Goal: Task Accomplishment & Management: Complete application form

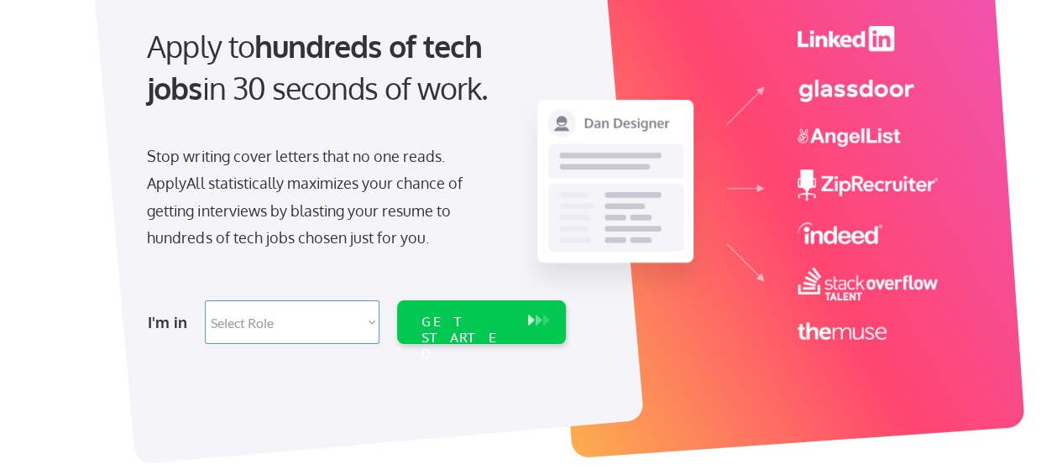
scroll to position [252, 0]
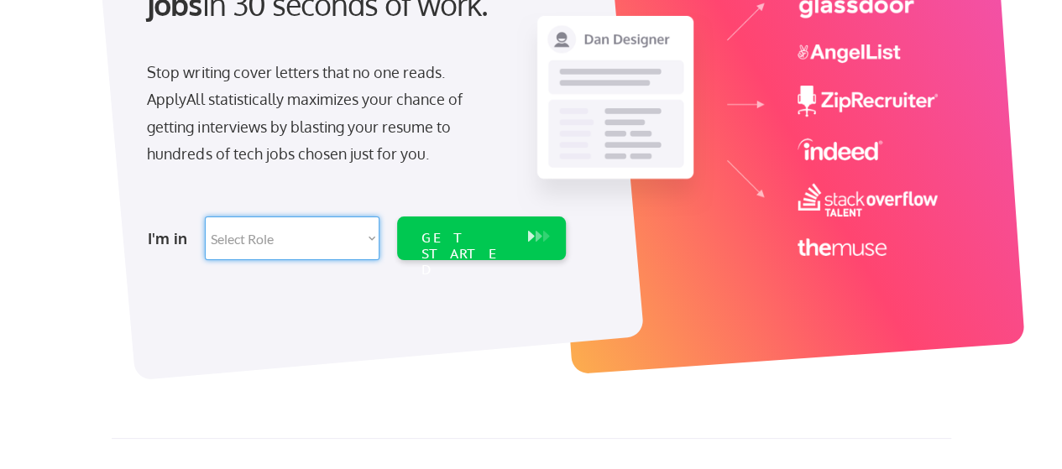
click at [364, 244] on select "Select Role Software Engineering Product Management Customer Success Sales UI/U…" at bounding box center [292, 239] width 175 height 44
select select ""data_science___analytics""
click at [205, 217] on select "Select Role Software Engineering Product Management Customer Success Sales UI/U…" at bounding box center [292, 239] width 175 height 44
select select ""data_science___analytics""
click at [363, 239] on select "Select Role Software Engineering Product Management Customer Success Sales UI/U…" at bounding box center [292, 239] width 175 height 44
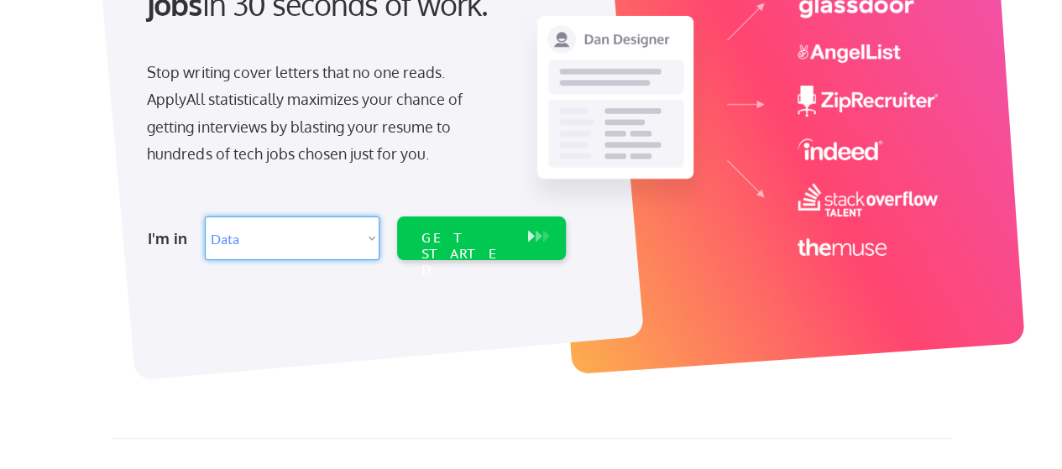
select select ""marketing___comms""
click at [205, 217] on select "Select Role Software Engineering Product Management Customer Success Sales UI/U…" at bounding box center [292, 239] width 175 height 44
select select ""marketing___comms""
click at [472, 245] on div "GET STARTED" at bounding box center [466, 254] width 90 height 49
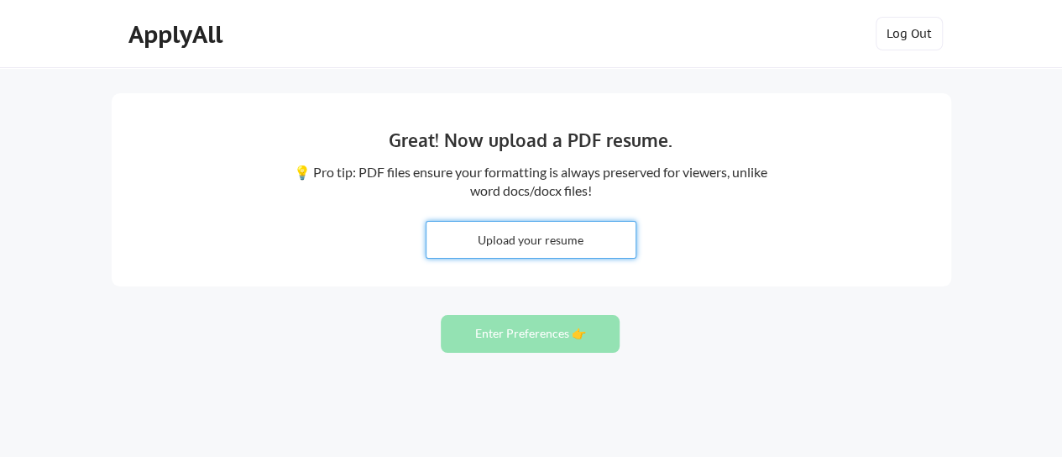
click at [557, 238] on input "file" at bounding box center [530, 240] width 209 height 36
type input "C:\fakepath\Sample Curriculum Vitae.docx"
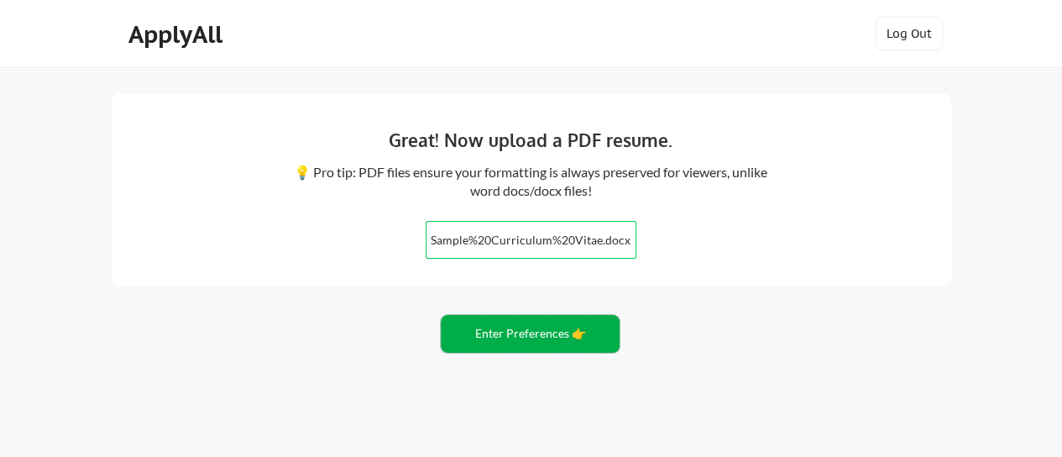
click at [524, 333] on button "Enter Preferences 👉" at bounding box center [530, 334] width 179 height 38
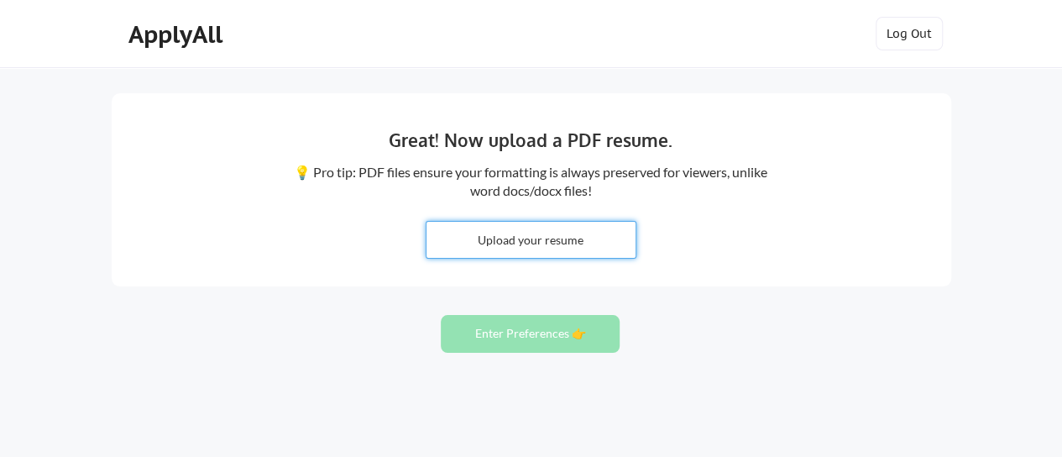
click at [468, 238] on input "file" at bounding box center [530, 240] width 209 height 36
type input "C:\fakepath\Sample Curriculum Vitae.docx"
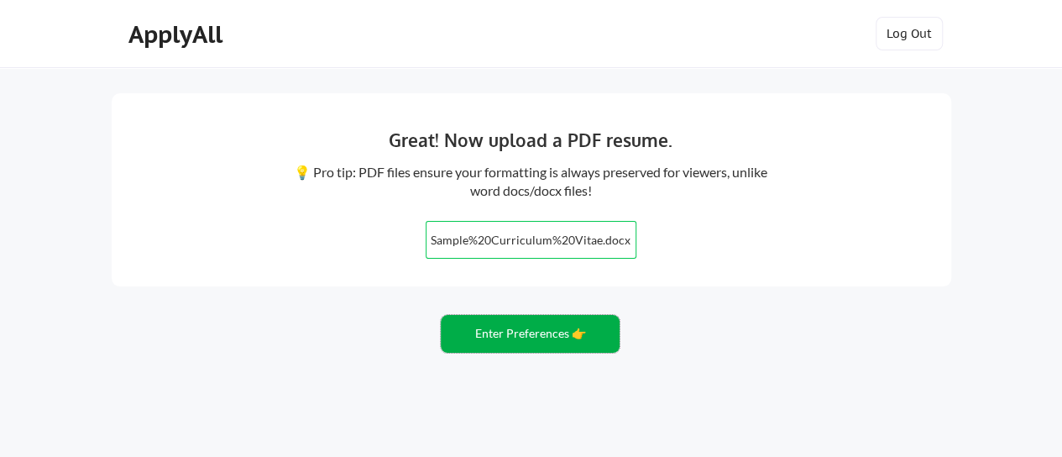
click at [514, 331] on button "Enter Preferences 👉" at bounding box center [530, 334] width 179 height 38
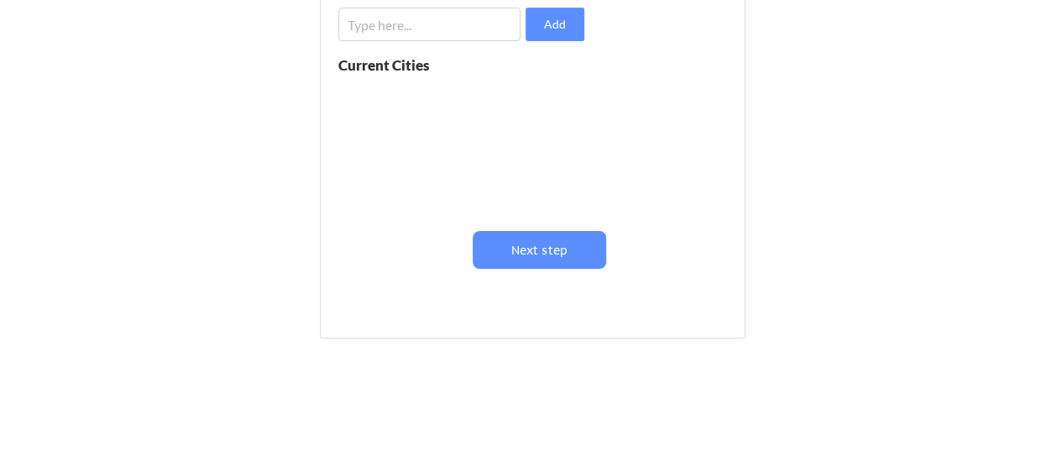
scroll to position [336, 0]
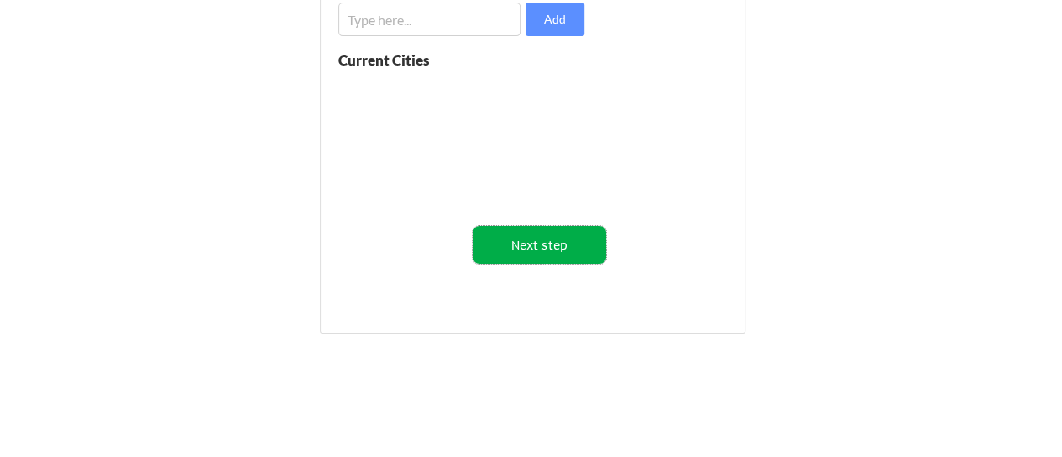
click at [557, 243] on button "Next step" at bounding box center [539, 245] width 133 height 38
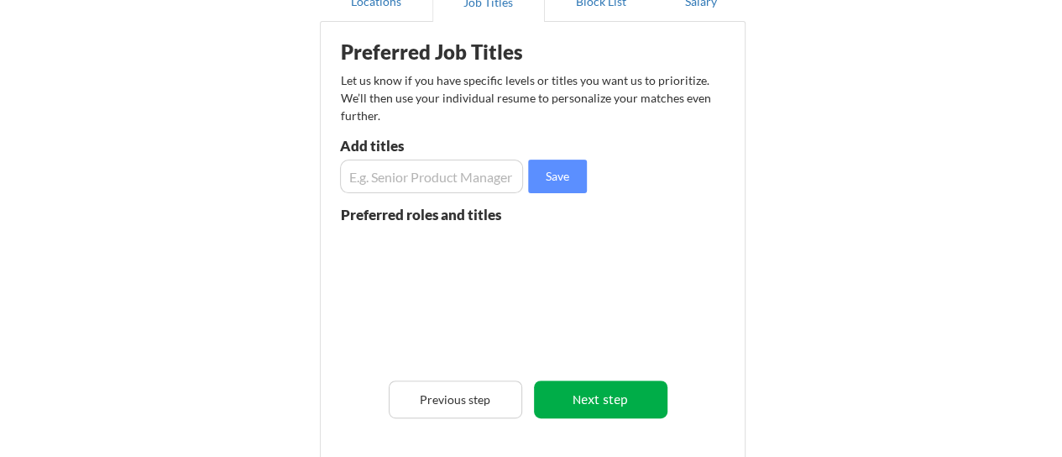
scroll to position [168, 0]
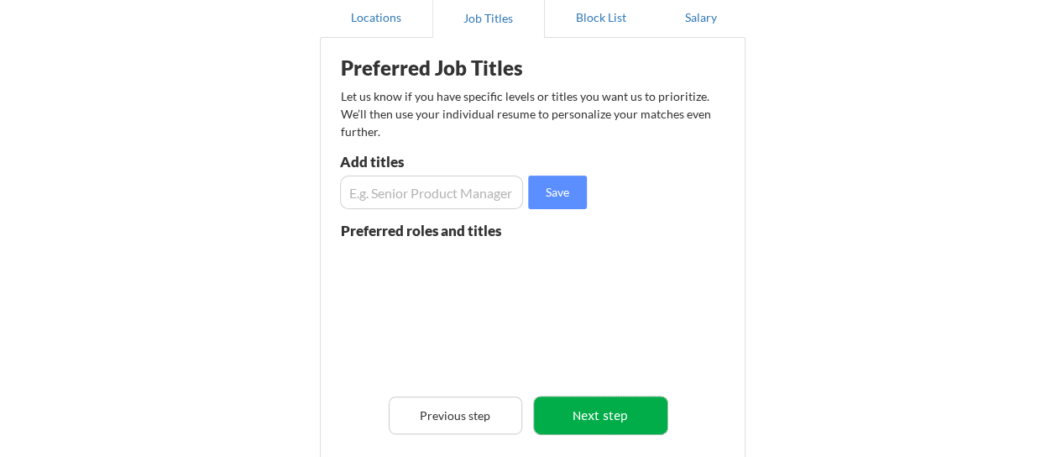
click at [578, 407] on button "Next step" at bounding box center [600, 415] width 133 height 38
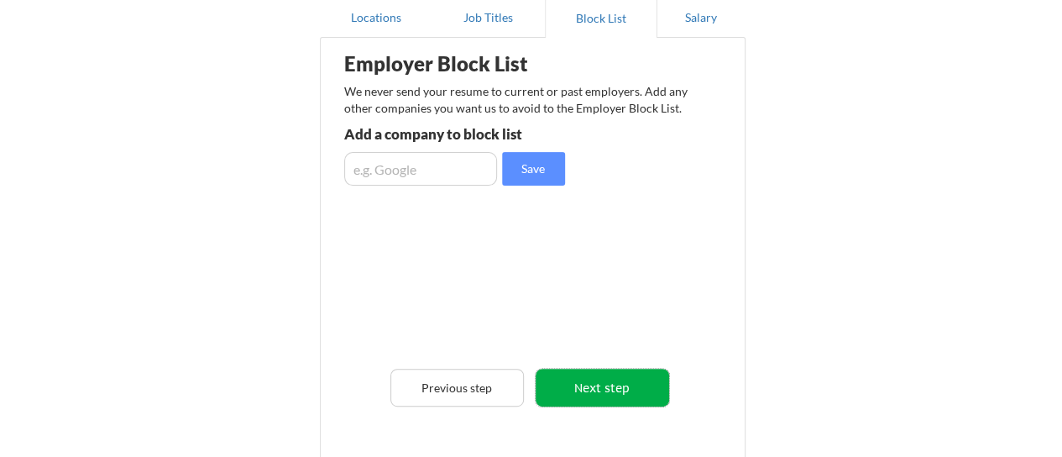
click at [618, 388] on button "Next step" at bounding box center [602, 387] width 133 height 38
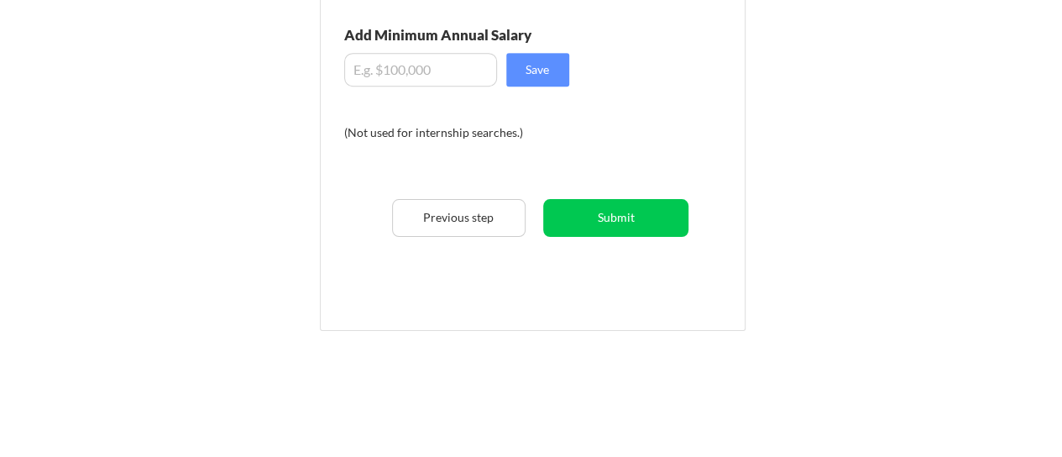
scroll to position [411, 0]
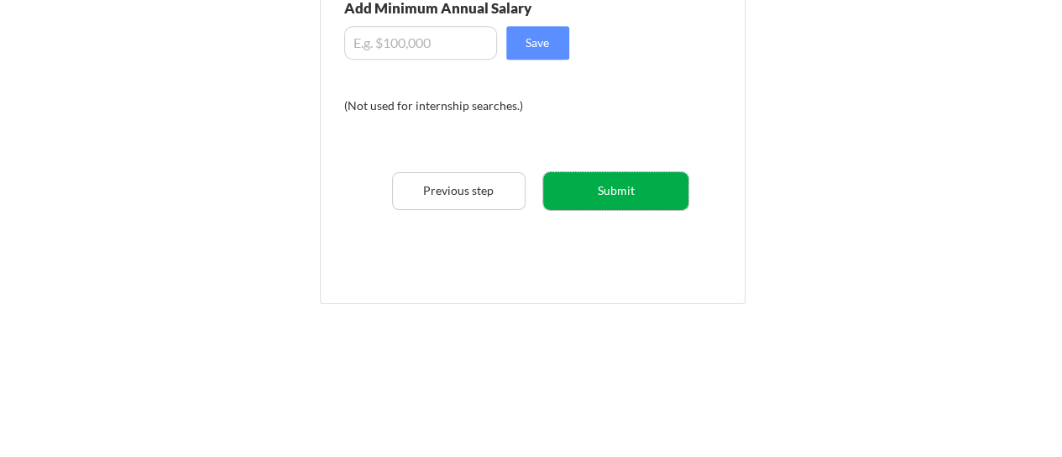
click at [601, 184] on button "Submit" at bounding box center [615, 191] width 145 height 38
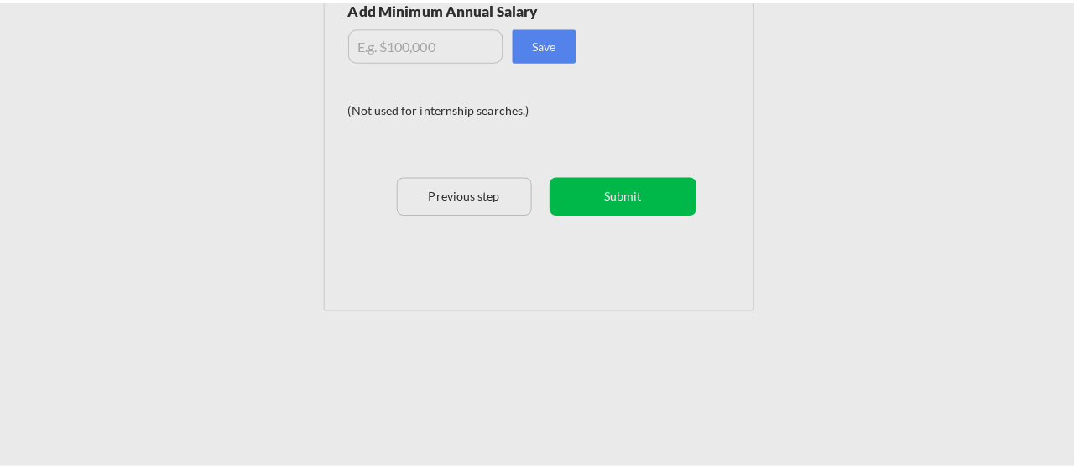
scroll to position [399, 0]
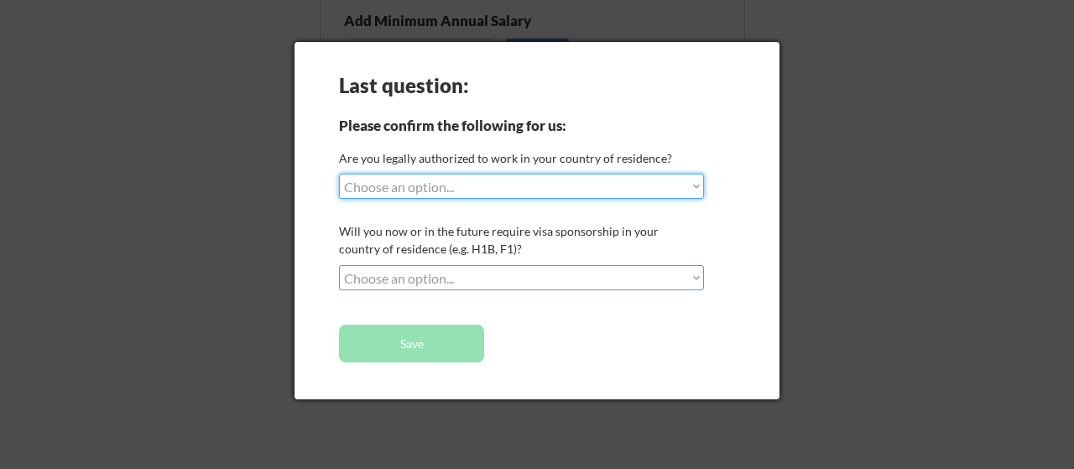
click at [673, 181] on select "Choose an option... Yes, I am a US Citizen Yes, I am a Canadian Citizen Yes, I …" at bounding box center [521, 186] width 365 height 25
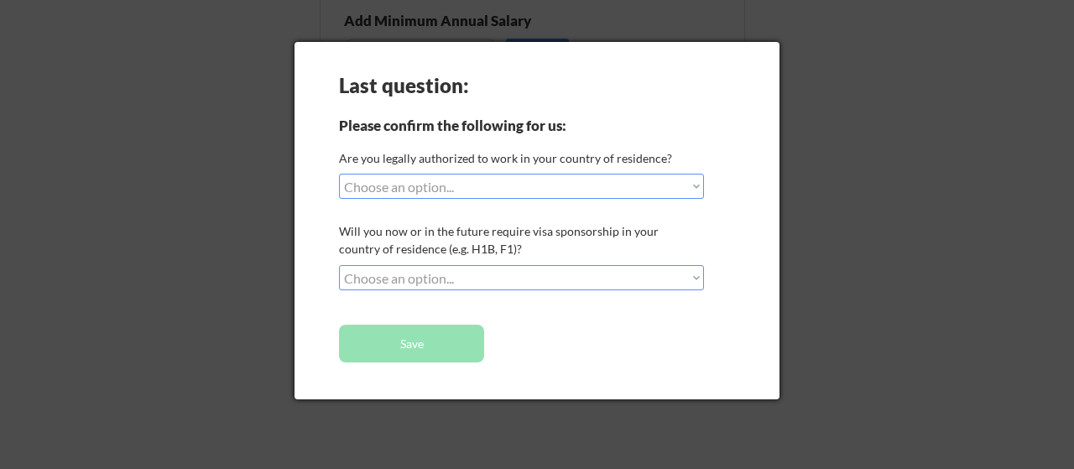
click at [745, 207] on div "Last question: Please confirm the following for us: Are you legally authorized …" at bounding box center [537, 221] width 485 height 358
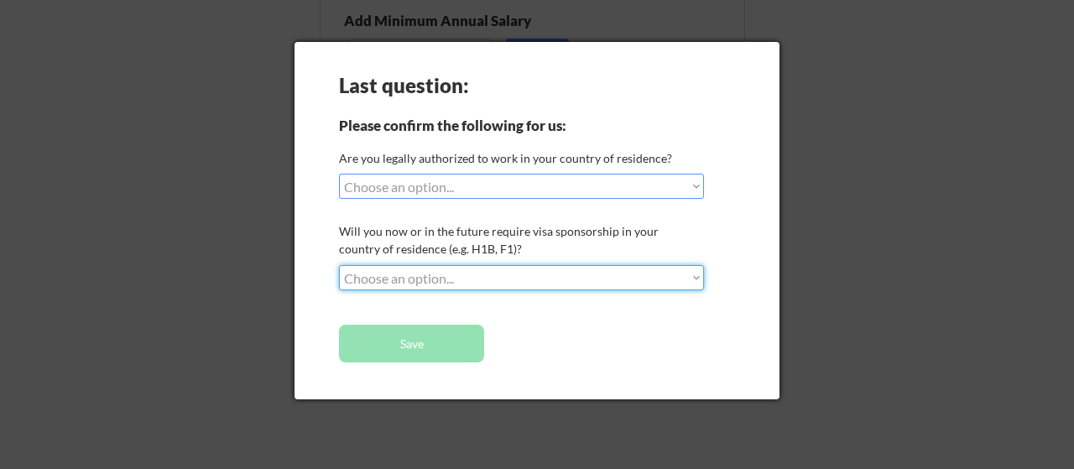
click at [473, 278] on select "Choose an option... No, I will not need sponsorship Yes, I will need sponsorship" at bounding box center [521, 277] width 365 height 25
select select ""no__i_will_not_need_sponsorship""
click at [339, 265] on select "Choose an option... No, I will not need sponsorship Yes, I will need sponsorship" at bounding box center [521, 277] width 365 height 25
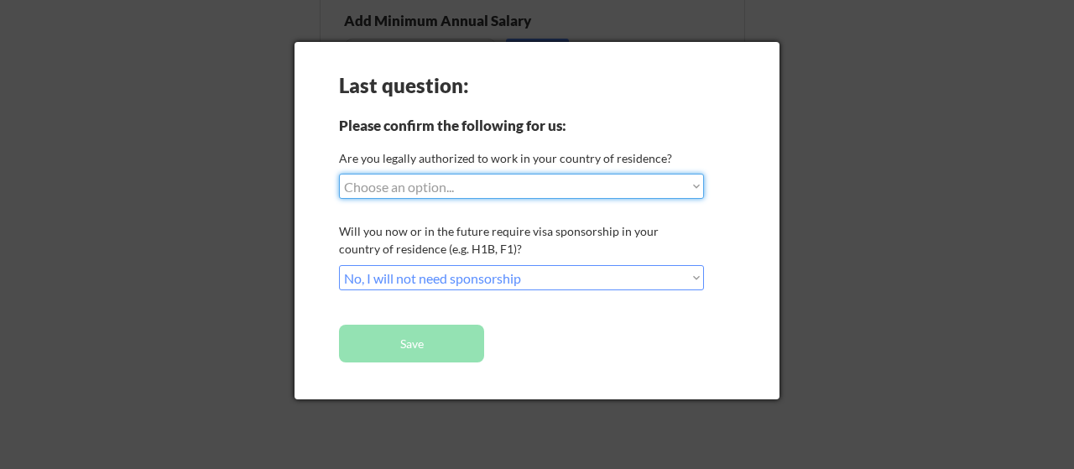
click at [621, 180] on select "Choose an option... Yes, I am a US Citizen Yes, I am a Canadian Citizen Yes, I …" at bounding box center [521, 186] width 365 height 25
select select ""yes__i_am_an_other_permanent_resident""
click at [339, 174] on select "Choose an option... Yes, I am a US Citizen Yes, I am a Canadian Citizen Yes, I …" at bounding box center [521, 186] width 365 height 25
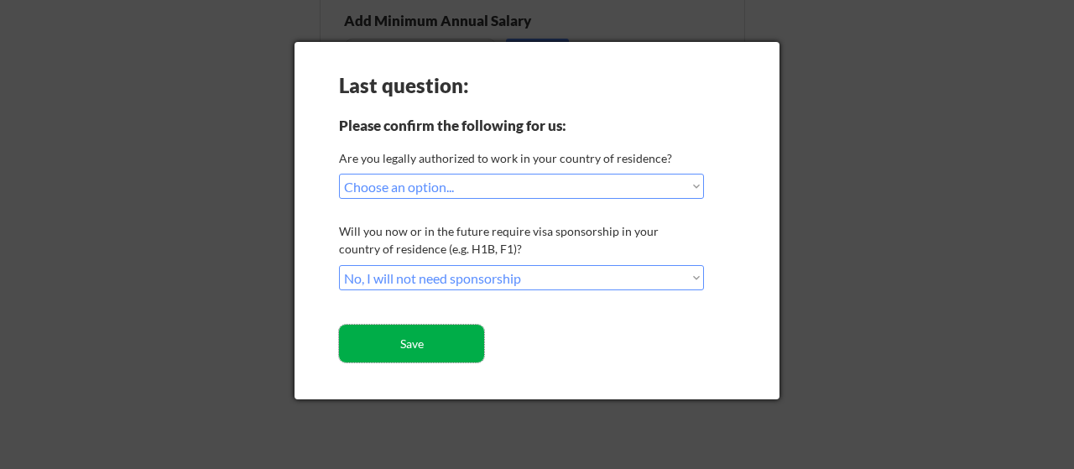
click at [400, 350] on button "Save" at bounding box center [411, 344] width 145 height 38
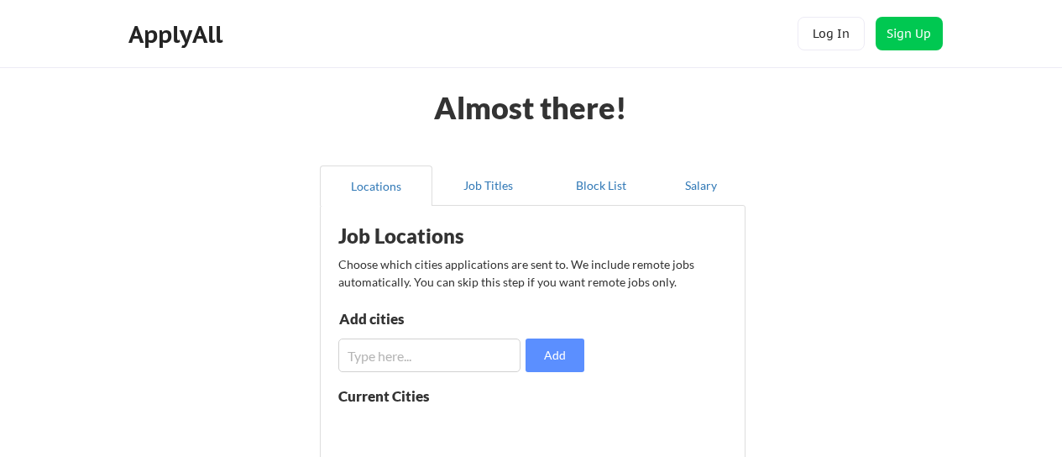
scroll to position [366, 0]
